Goal: Task Accomplishment & Management: Manage account settings

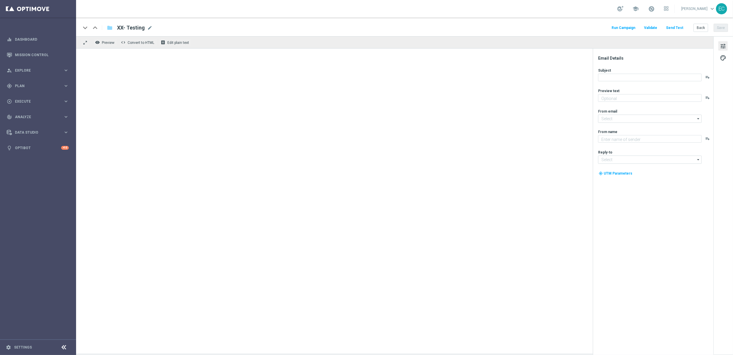
type textarea "Take a trip back in time with Ancient Tumble!"
type textarea "Lottoland"
type input "[EMAIL_ADDRESS][DOMAIN_NAME]"
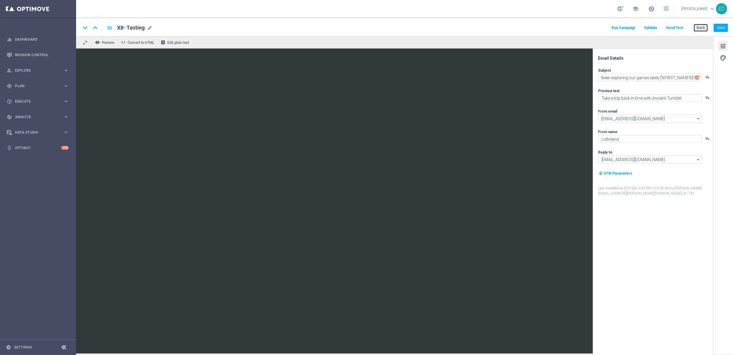
click at [702, 28] on button "Back" at bounding box center [701, 28] width 15 height 8
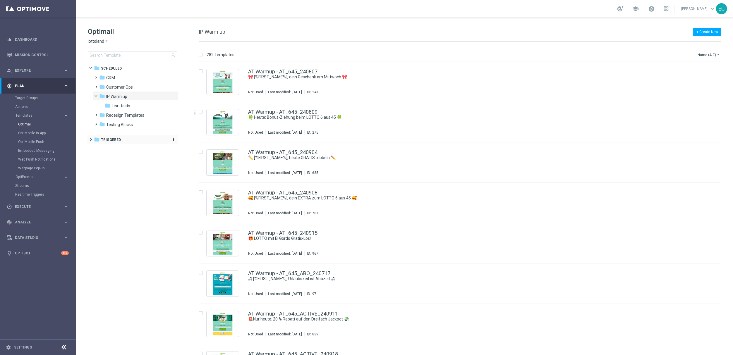
click at [112, 137] on div "folder Triggered" at bounding box center [130, 140] width 72 height 7
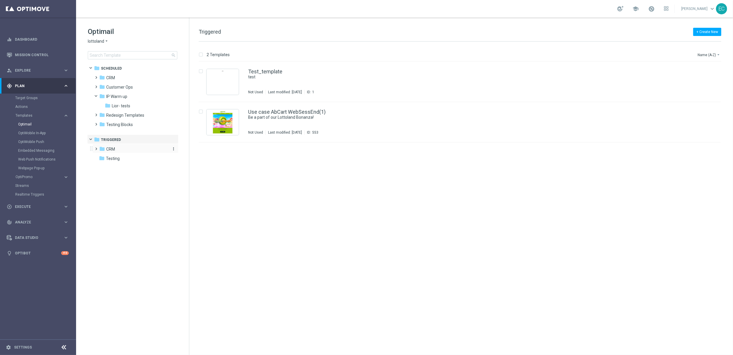
click at [117, 150] on div "folder CRM" at bounding box center [132, 149] width 67 height 7
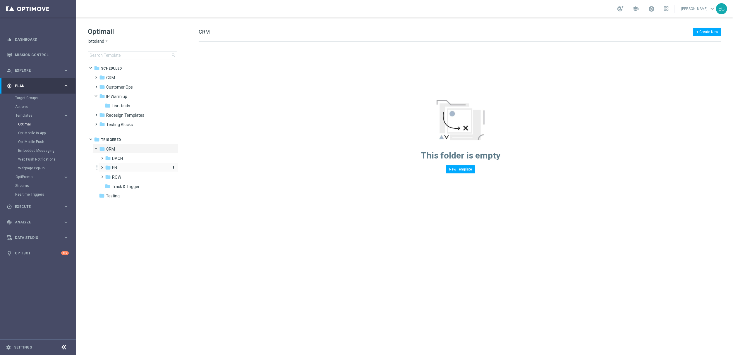
click at [127, 168] on div "folder EN" at bounding box center [136, 168] width 62 height 7
click at [144, 177] on span "EN set_page_visit" at bounding box center [134, 177] width 33 height 5
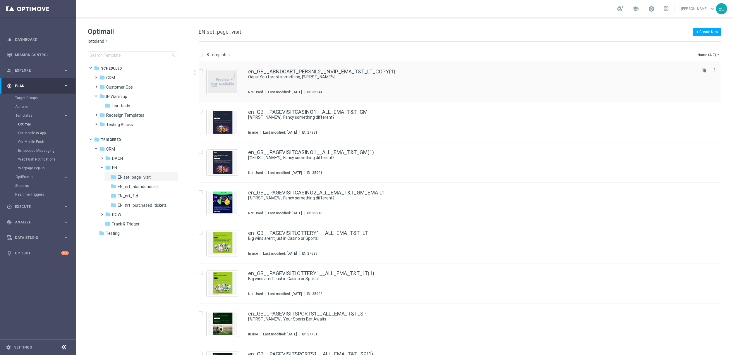
click at [201, 71] on input "Press SPACE to select this row." at bounding box center [201, 72] width 4 height 4
click at [713, 70] on icon "more_vert" at bounding box center [715, 70] width 5 height 5
click at [689, 91] on div "Delete" at bounding box center [690, 93] width 35 height 4
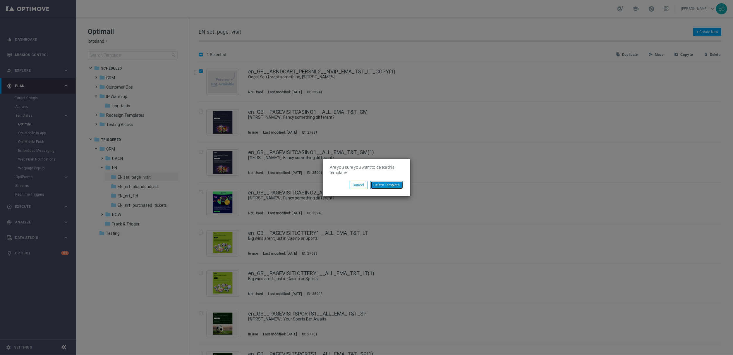
click at [388, 187] on button "Delete Template" at bounding box center [387, 185] width 33 height 8
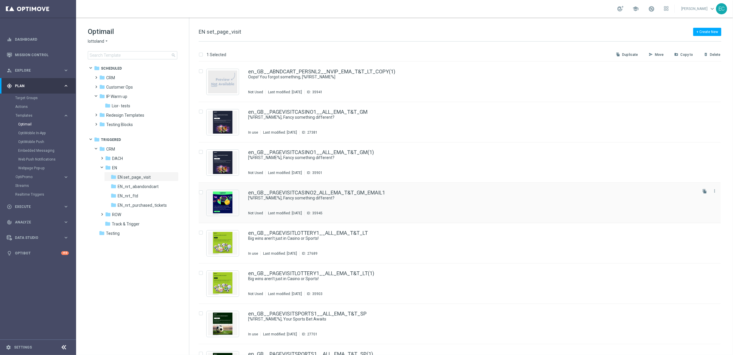
checkbox input "false"
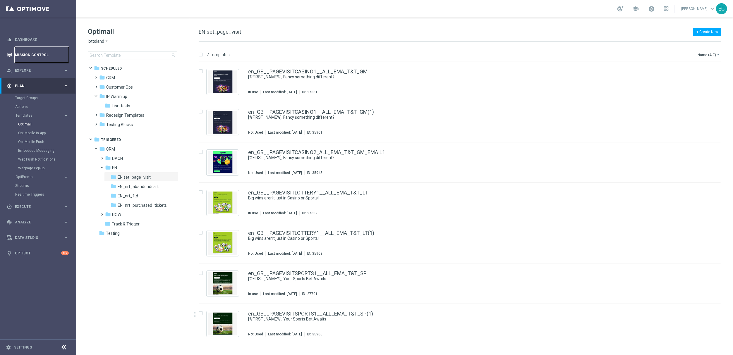
click at [37, 57] on link "Mission Control" at bounding box center [42, 55] width 54 height 16
